Goal: Register for event/course

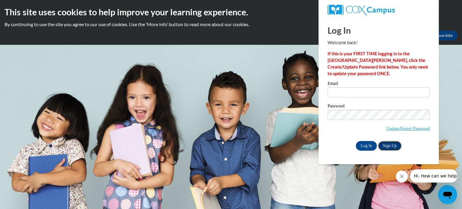
click at [389, 144] on link "Sign Up" at bounding box center [389, 146] width 23 height 10
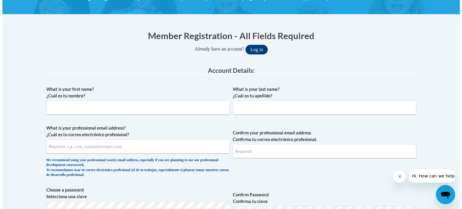
scroll to position [100, 0]
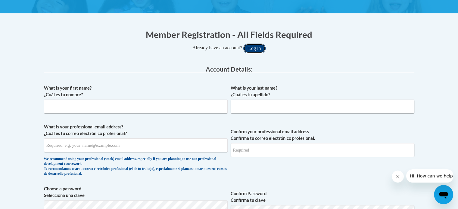
click at [249, 45] on button "Log in" at bounding box center [254, 49] width 22 height 10
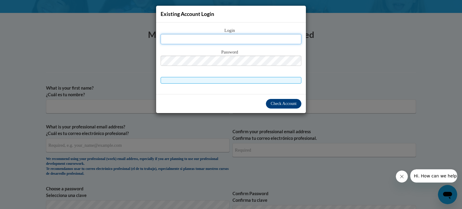
click at [238, 34] on input "text" at bounding box center [231, 39] width 141 height 10
type input "achontistanley33@gmail.com"
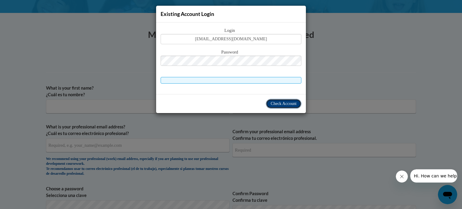
click at [292, 103] on span "Check Account" at bounding box center [284, 103] width 26 height 5
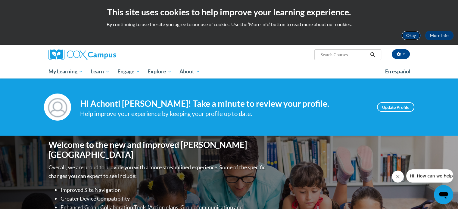
click at [416, 36] on button "Okay" at bounding box center [410, 36] width 19 height 10
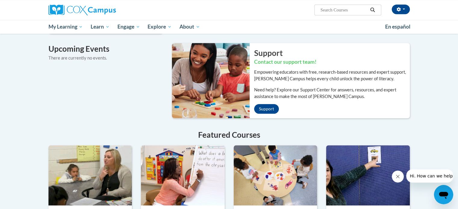
scroll to position [393, 0]
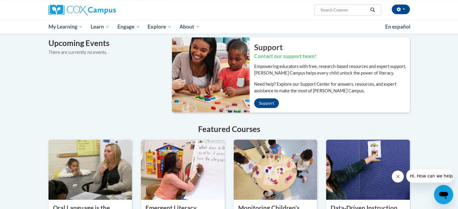
click at [67, 204] on property "Oral Language is the Foundation for Literacy" at bounding box center [86, 211] width 66 height 15
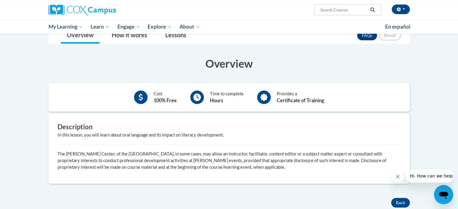
scroll to position [106, 0]
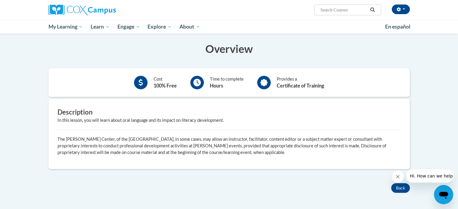
click at [199, 80] on icon at bounding box center [197, 83] width 8 height 8
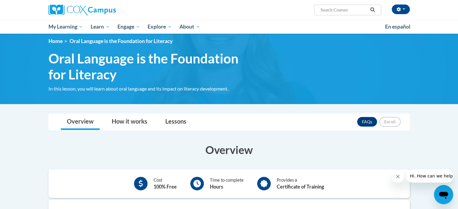
scroll to position [0, 0]
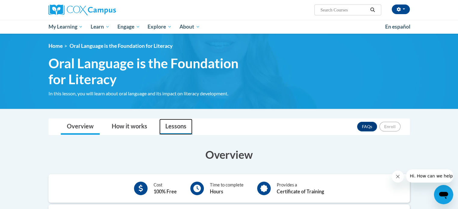
click at [180, 124] on link "Lessons" at bounding box center [175, 127] width 33 height 16
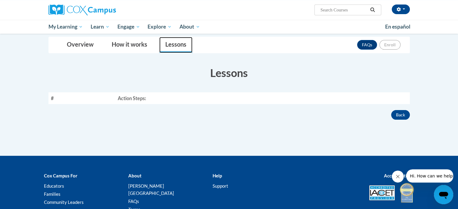
scroll to position [83, 0]
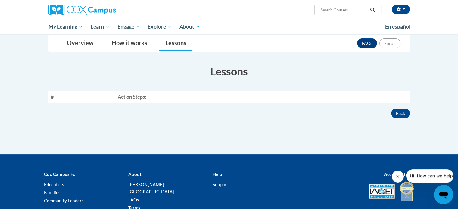
click at [149, 95] on th "Action Steps:" at bounding box center [262, 97] width 294 height 12
click at [142, 45] on link "How it works" at bounding box center [130, 44] width 48 height 16
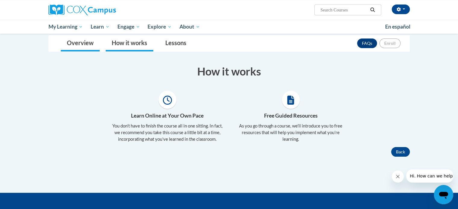
click at [101, 39] on li "Overview" at bounding box center [80, 44] width 45 height 16
click at [87, 39] on link "Overview" at bounding box center [80, 44] width 39 height 16
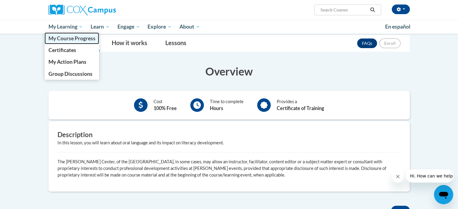
click at [75, 37] on span "My Course Progress" at bounding box center [71, 38] width 47 height 6
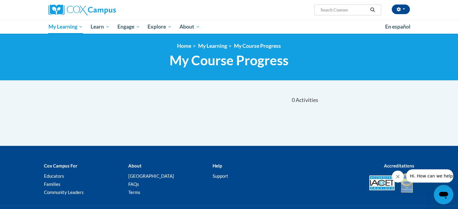
click at [338, 9] on input "Search..." at bounding box center [344, 9] width 48 height 7
type input "P"
type input "phonic"
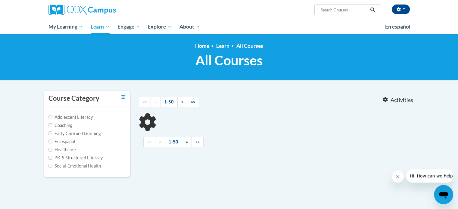
type input "phonic"
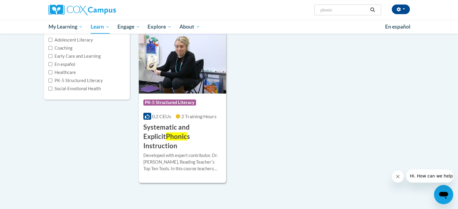
scroll to position [84, 0]
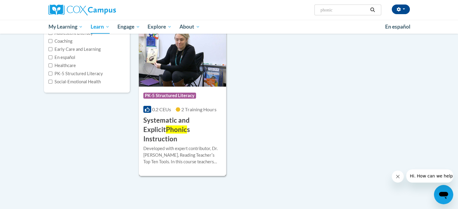
click at [164, 122] on h3 "Systematic and Explicit Phonic s Instruction" at bounding box center [182, 130] width 79 height 28
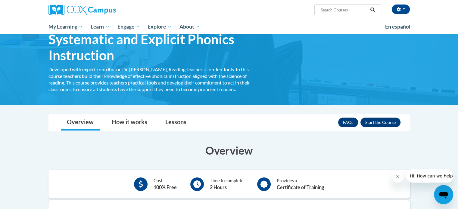
scroll to position [29, 0]
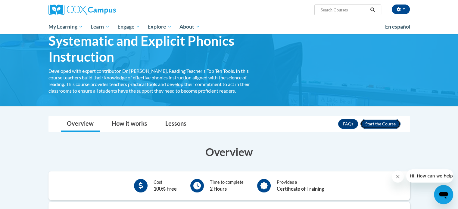
click at [373, 120] on button "Enroll" at bounding box center [380, 124] width 40 height 10
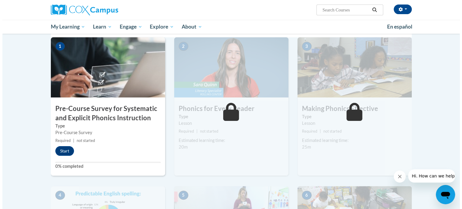
scroll to position [133, 0]
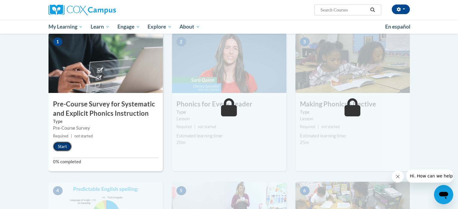
click at [66, 146] on button "Start" at bounding box center [62, 147] width 19 height 10
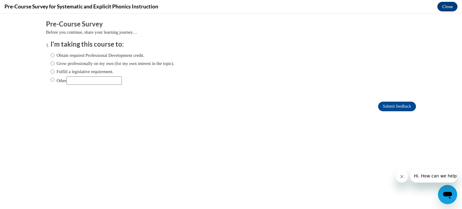
scroll to position [0, 0]
click at [51, 55] on input "Obtain required Professional Development credit." at bounding box center [53, 55] width 4 height 7
radio input "true"
click at [51, 62] on input "Grow professionally on my own (for my own interest in the topic)." at bounding box center [53, 63] width 4 height 7
radio input "true"
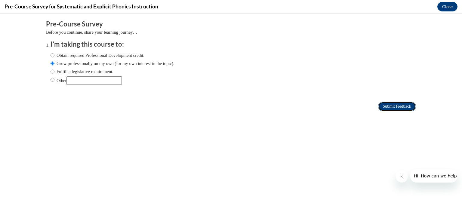
click at [402, 103] on input "Submit feedback" at bounding box center [397, 107] width 38 height 10
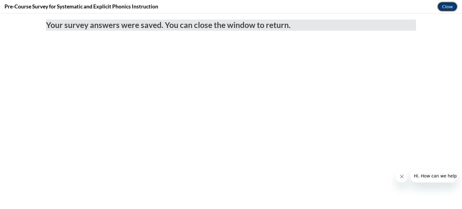
click at [442, 6] on button "Close" at bounding box center [447, 7] width 20 height 10
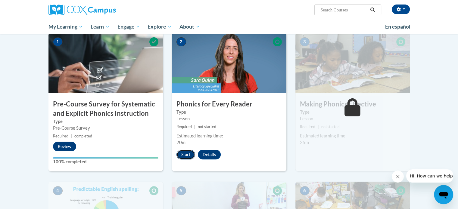
click at [186, 155] on button "Start" at bounding box center [185, 155] width 19 height 10
